Goal: Information Seeking & Learning: Learn about a topic

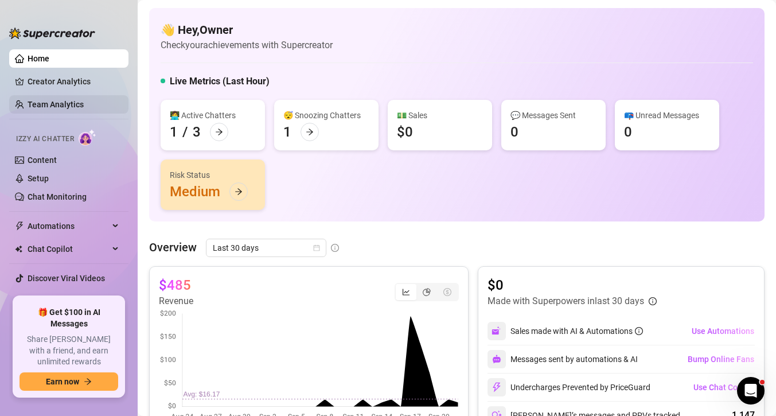
click at [69, 101] on link "Team Analytics" at bounding box center [56, 104] width 56 height 9
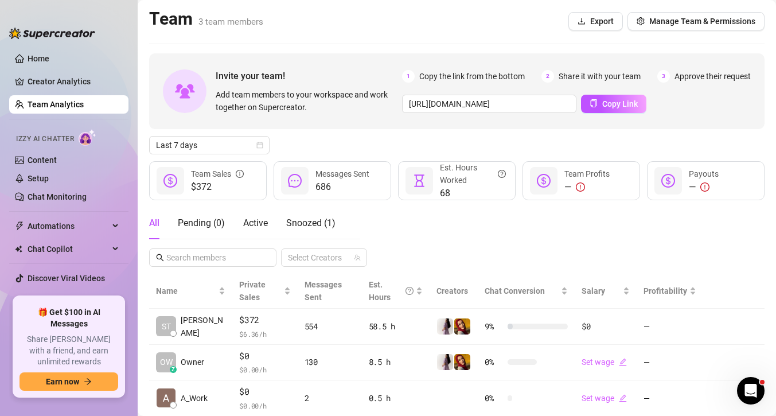
scroll to position [22, 0]
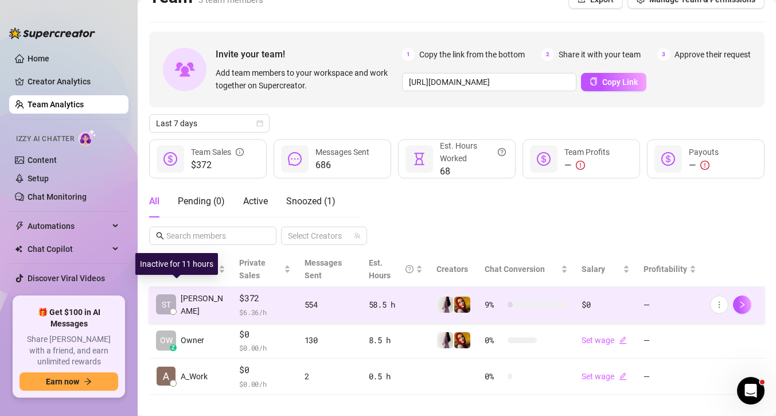
click at [188, 293] on span "[PERSON_NAME]" at bounding box center [203, 304] width 45 height 25
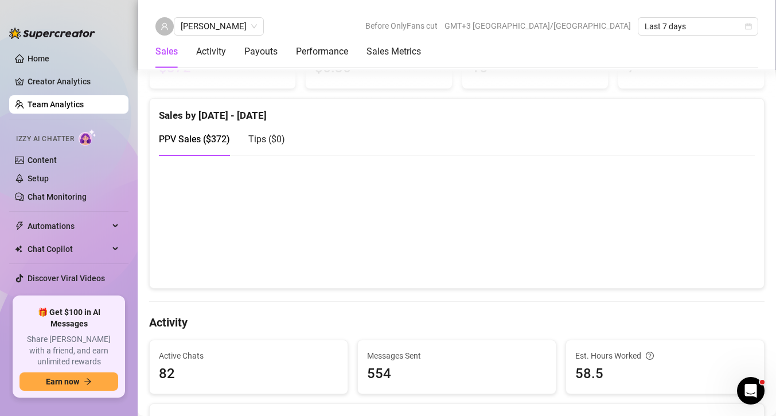
scroll to position [293, 0]
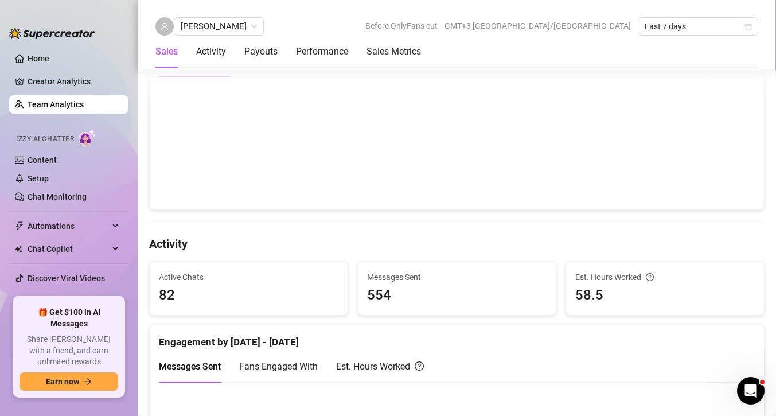
click at [653, 290] on span "58.5" at bounding box center [666, 296] width 180 height 22
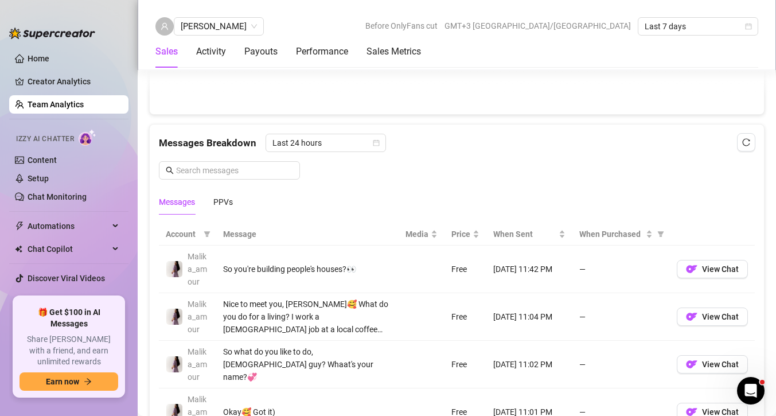
scroll to position [698, 0]
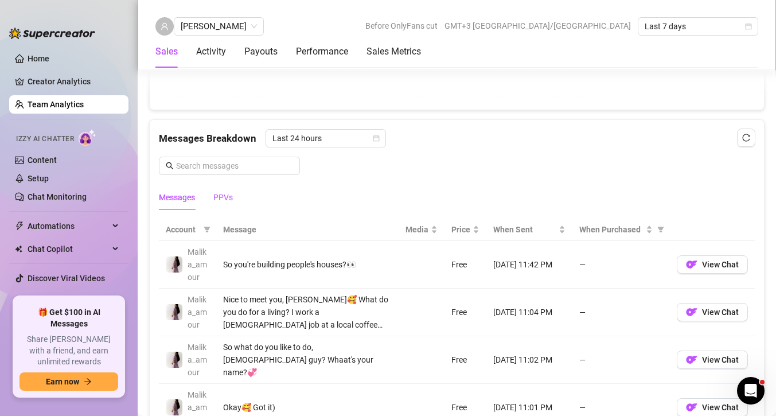
click at [223, 198] on div "PPVs" at bounding box center [223, 197] width 20 height 13
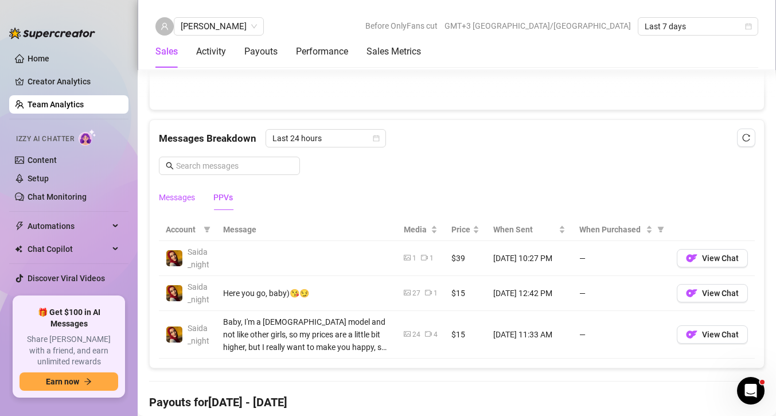
click at [177, 199] on div "Messages" at bounding box center [177, 197] width 36 height 13
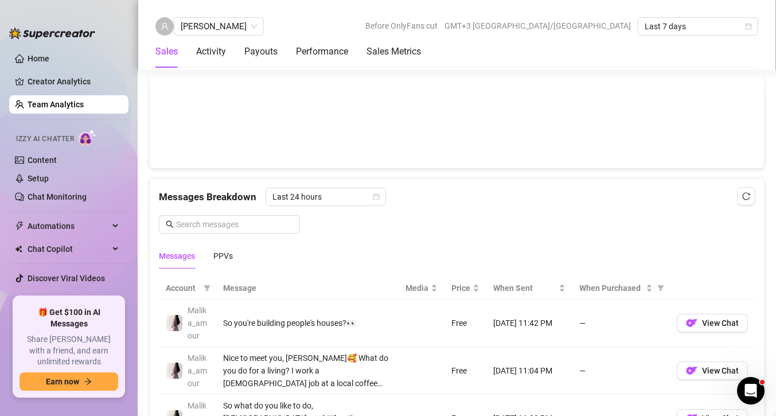
scroll to position [616, 0]
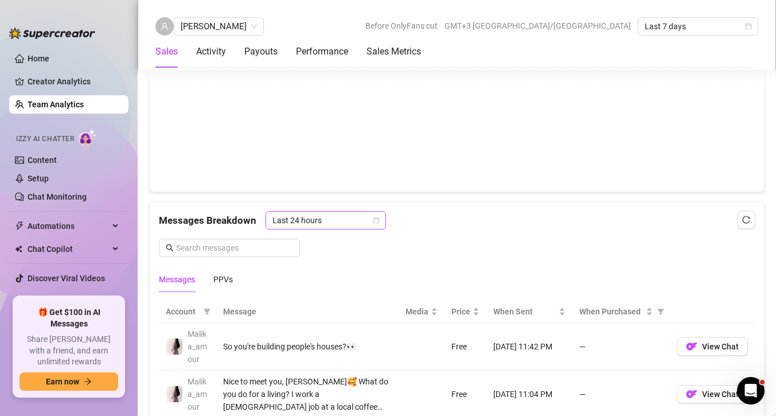
click at [357, 219] on span "Last 24 hours" at bounding box center [326, 220] width 107 height 17
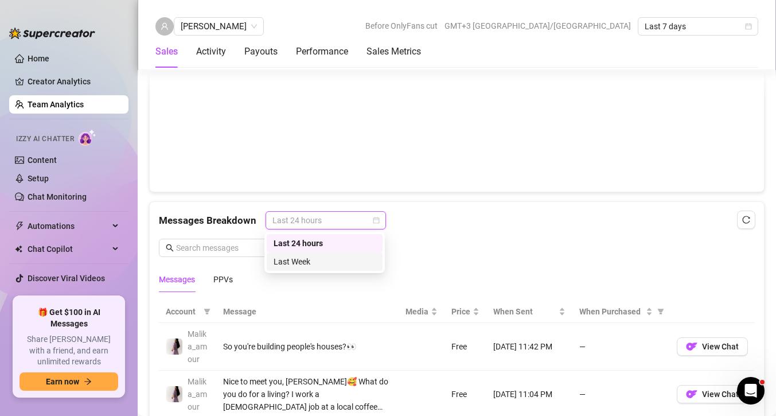
click at [350, 257] on div "Last Week" at bounding box center [325, 261] width 102 height 13
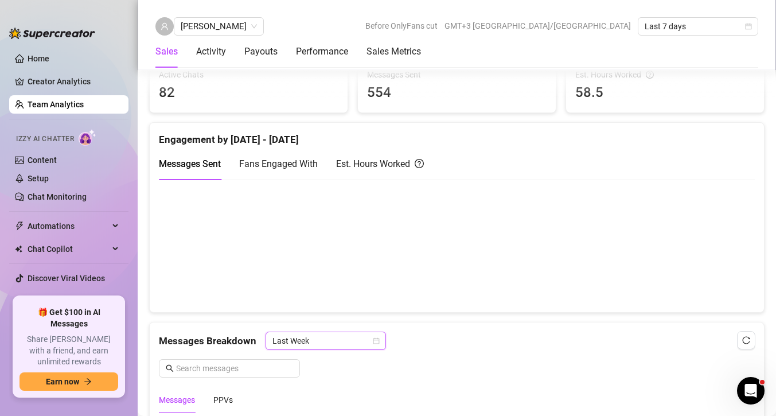
scroll to position [491, 0]
